Goal: Task Accomplishment & Management: Use online tool/utility

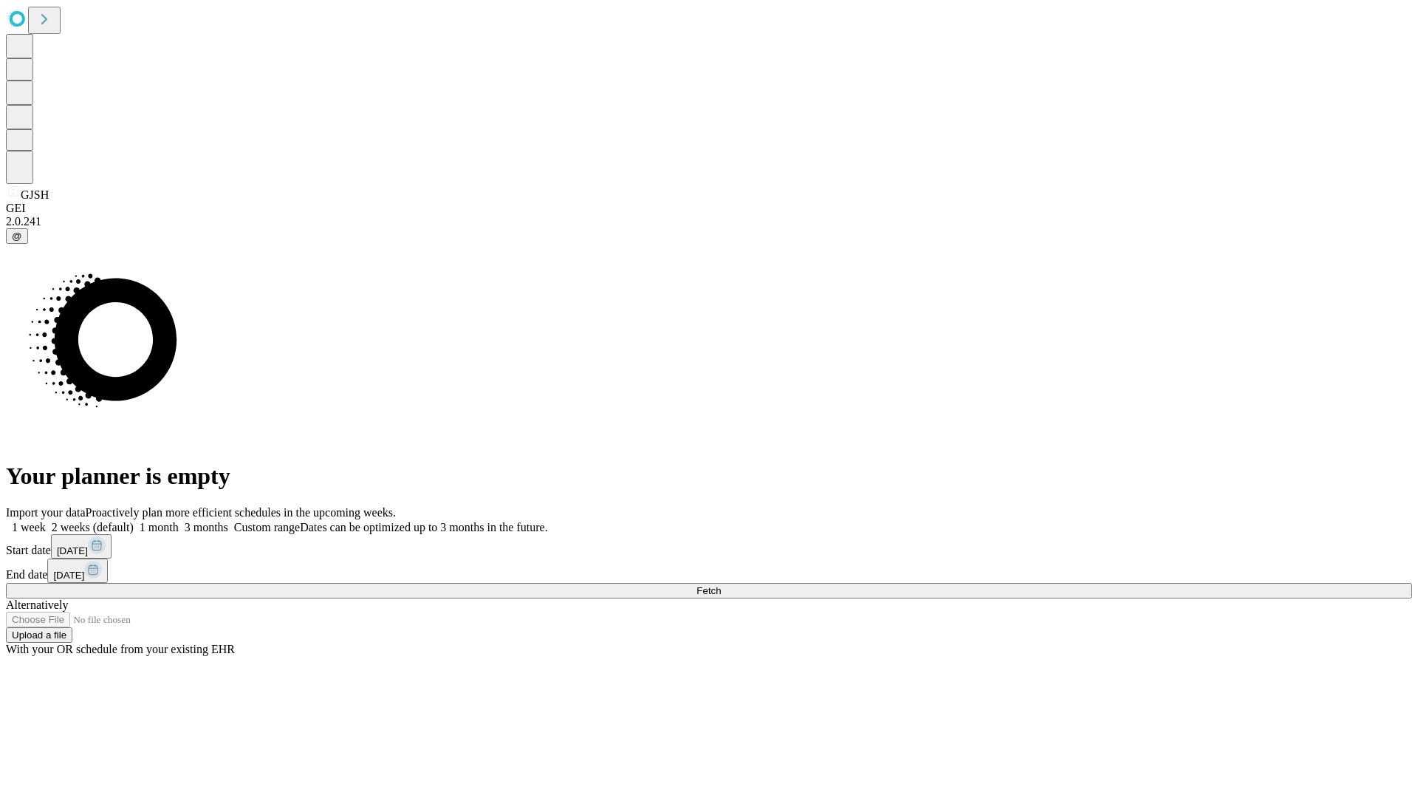
click at [721, 585] on span "Fetch" at bounding box center [708, 590] width 24 height 11
